Goal: Download file/media

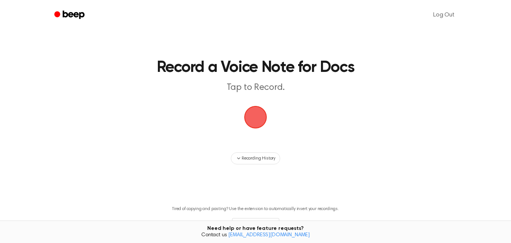
click at [256, 125] on span "button" at bounding box center [255, 117] width 21 height 21
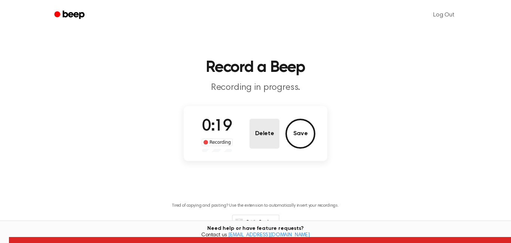
click at [259, 135] on button "Delete" at bounding box center [265, 134] width 30 height 30
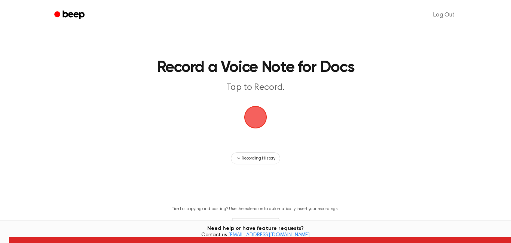
click at [334, 116] on main "Record a Voice Note for Docs Tap to Record. Recording History Tired of copying …" at bounding box center [255, 129] width 511 height 259
click at [243, 122] on main "Record a Voice Note for Docs Tap to Record. Recording History Tired of copying …" at bounding box center [255, 129] width 511 height 259
click at [245, 122] on span "button" at bounding box center [255, 117] width 21 height 21
click at [243, 122] on span "button" at bounding box center [256, 117] width 30 height 30
click at [252, 121] on span "button" at bounding box center [255, 117] width 21 height 21
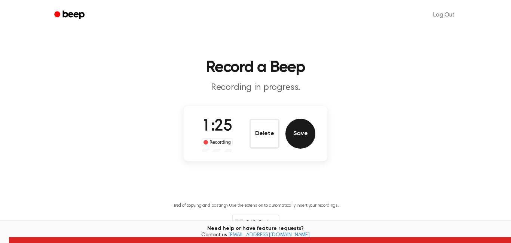
click at [304, 137] on button "Save" at bounding box center [300, 134] width 30 height 30
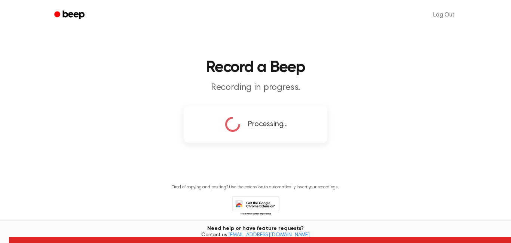
click at [395, 44] on main "Record a Beep Recording in progress. Processing... Tired of copying and pasting…" at bounding box center [255, 119] width 511 height 238
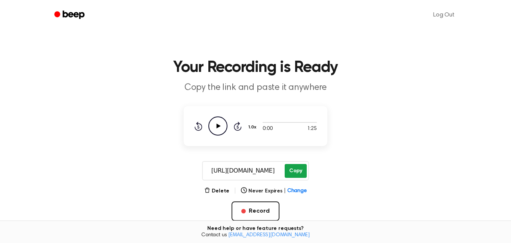
click at [295, 165] on button "Copy" at bounding box center [296, 171] width 22 height 14
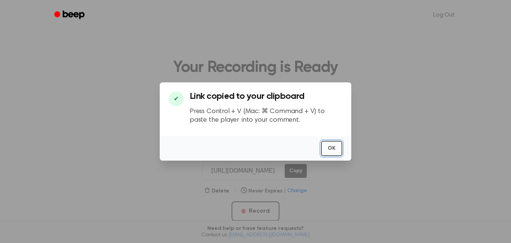
click at [331, 148] on button "OK" at bounding box center [331, 148] width 21 height 15
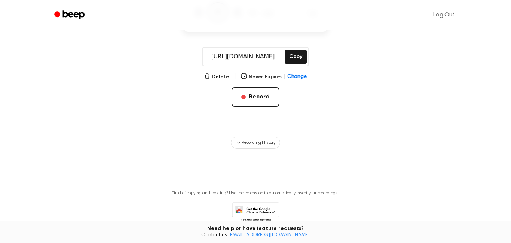
scroll to position [151, 0]
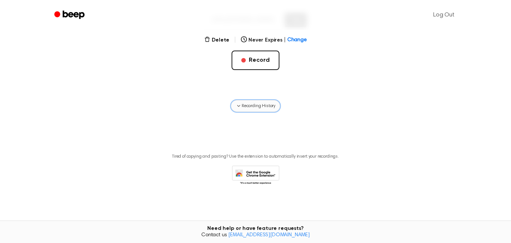
click at [253, 102] on button "Recording History" at bounding box center [255, 106] width 49 height 12
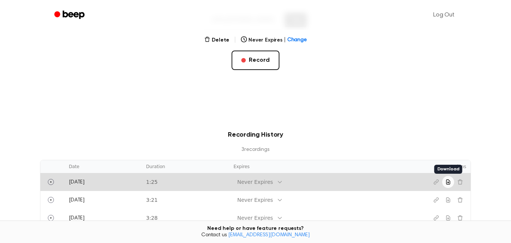
click at [447, 186] on button "Download recording" at bounding box center [448, 182] width 12 height 12
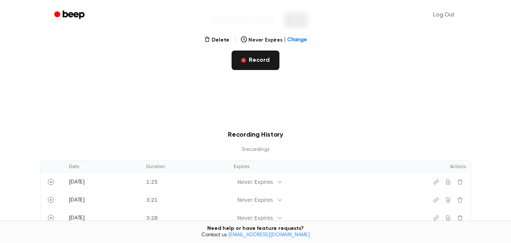
click at [262, 57] on button "Record" at bounding box center [256, 60] width 48 height 19
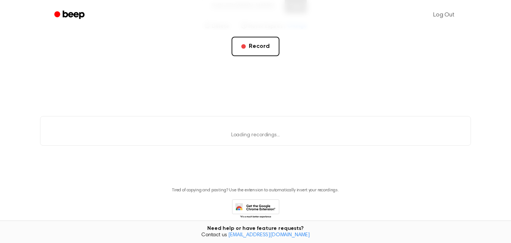
scroll to position [1, 0]
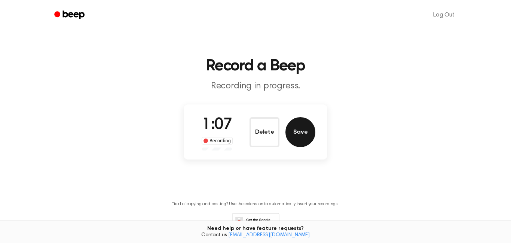
click at [288, 126] on button "Save" at bounding box center [300, 132] width 30 height 30
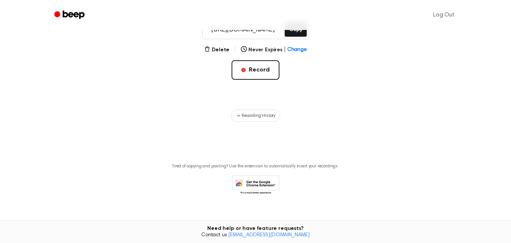
scroll to position [151, 0]
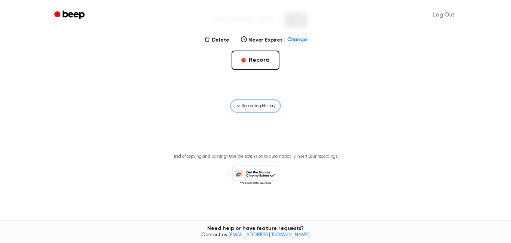
click at [253, 106] on span "Recording History" at bounding box center [259, 106] width 34 height 7
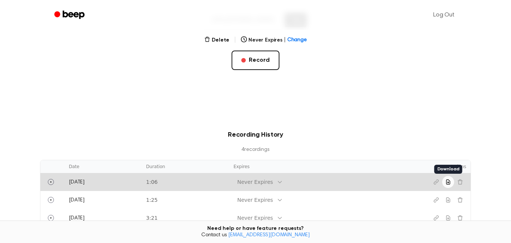
click at [449, 185] on button "Download recording" at bounding box center [448, 182] width 12 height 12
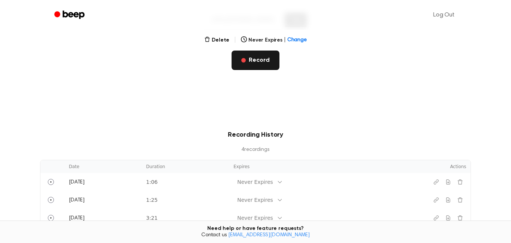
click at [261, 59] on button "Record" at bounding box center [256, 60] width 48 height 19
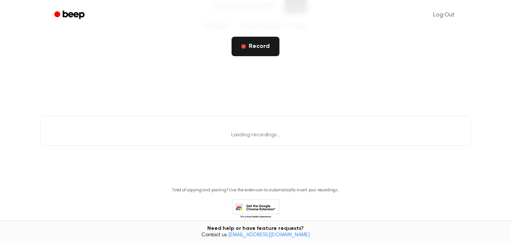
scroll to position [1, 0]
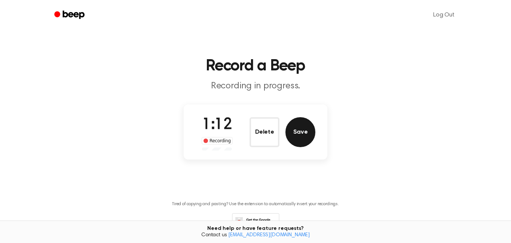
click at [302, 131] on button "Save" at bounding box center [300, 132] width 30 height 30
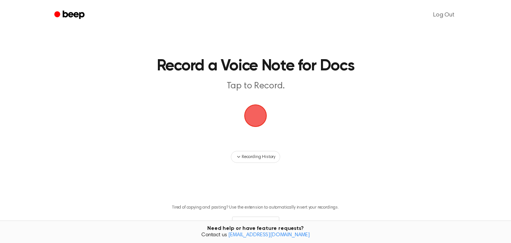
scroll to position [0, 0]
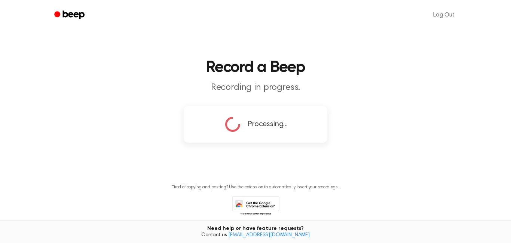
click at [325, 107] on div "Processing..." at bounding box center [256, 124] width 144 height 37
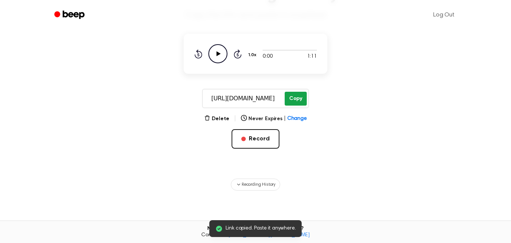
scroll to position [151, 0]
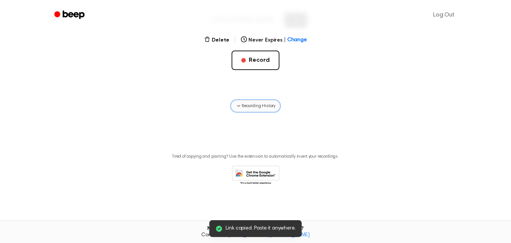
click at [261, 110] on button "Recording History" at bounding box center [255, 106] width 49 height 12
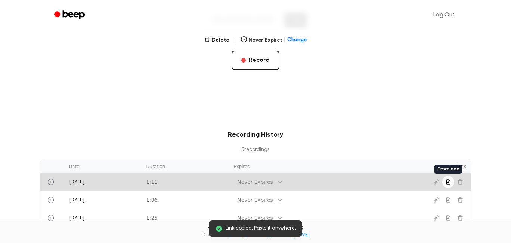
click at [447, 181] on icon "Download recording" at bounding box center [448, 182] width 6 height 6
